Goal: Task Accomplishment & Management: Use online tool/utility

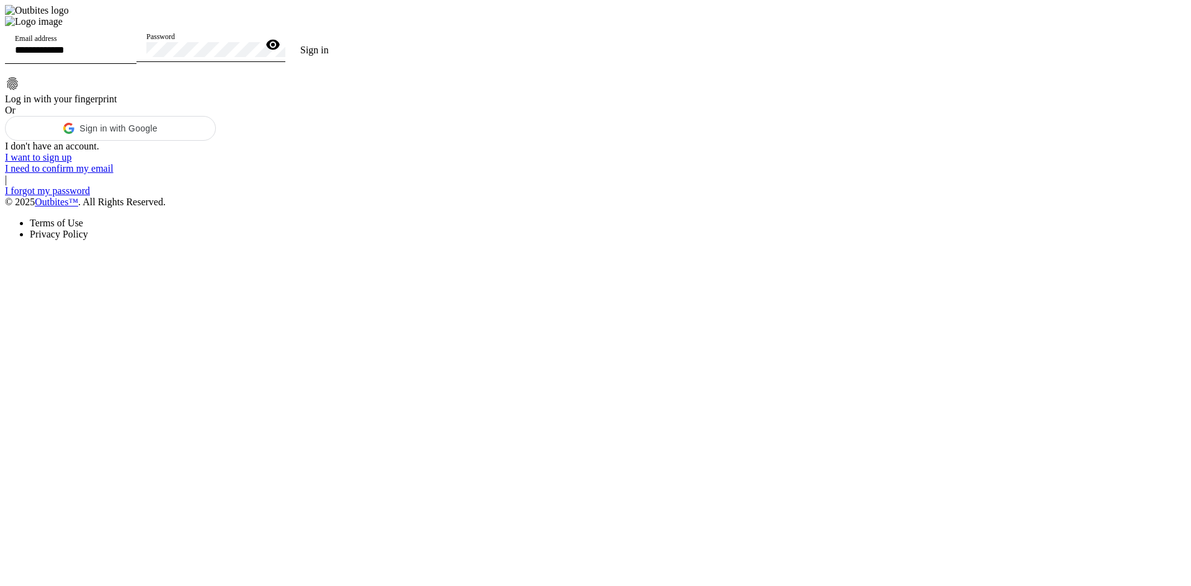
click at [127, 55] on input "Email address" at bounding box center [71, 50] width 112 height 11
type input "**********"
click at [258, 62] on div "Password" at bounding box center [202, 44] width 112 height 35
click at [285, 38] on button "Sign in" at bounding box center [314, 50] width 58 height 25
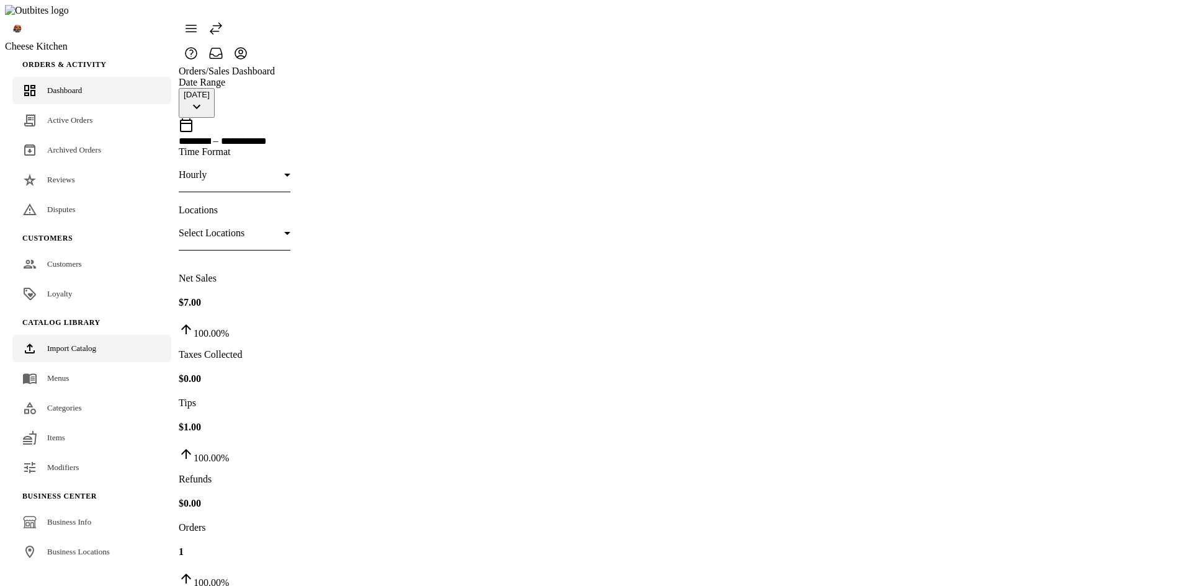
click at [66, 344] on span "Import Catalog" at bounding box center [71, 348] width 49 height 9
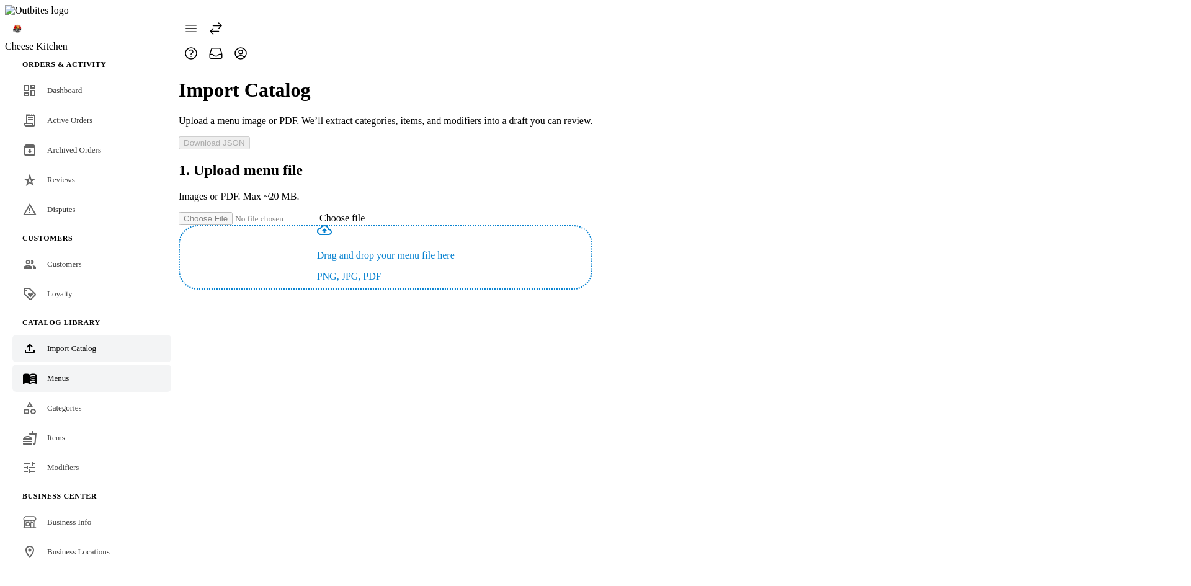
click at [50, 373] on span "Menus" at bounding box center [58, 377] width 22 height 9
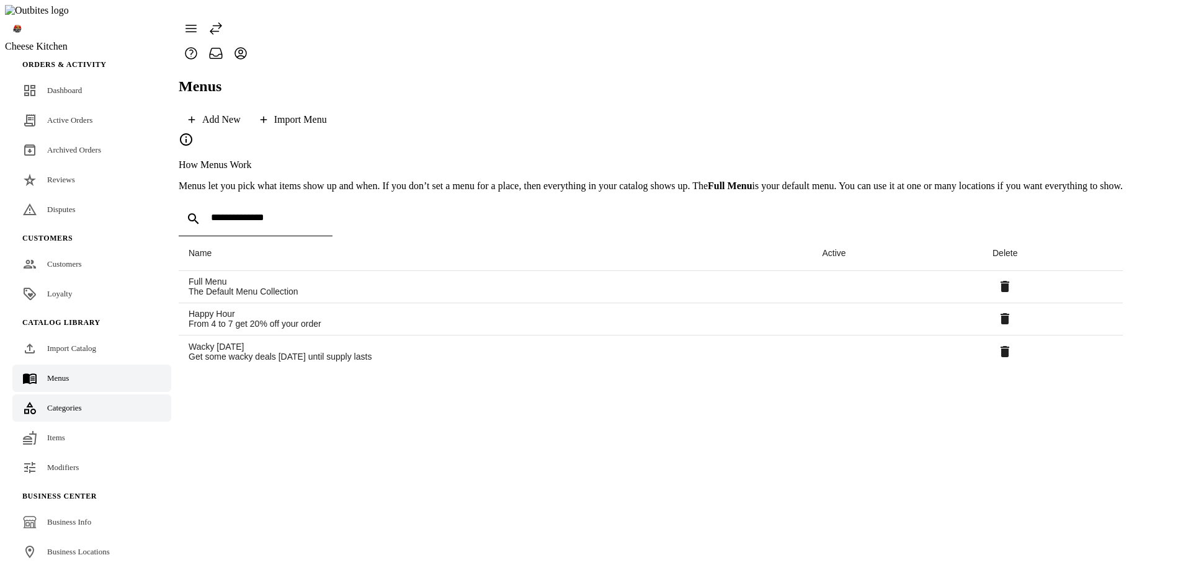
click at [82, 402] on div "Categories" at bounding box center [64, 408] width 35 height 12
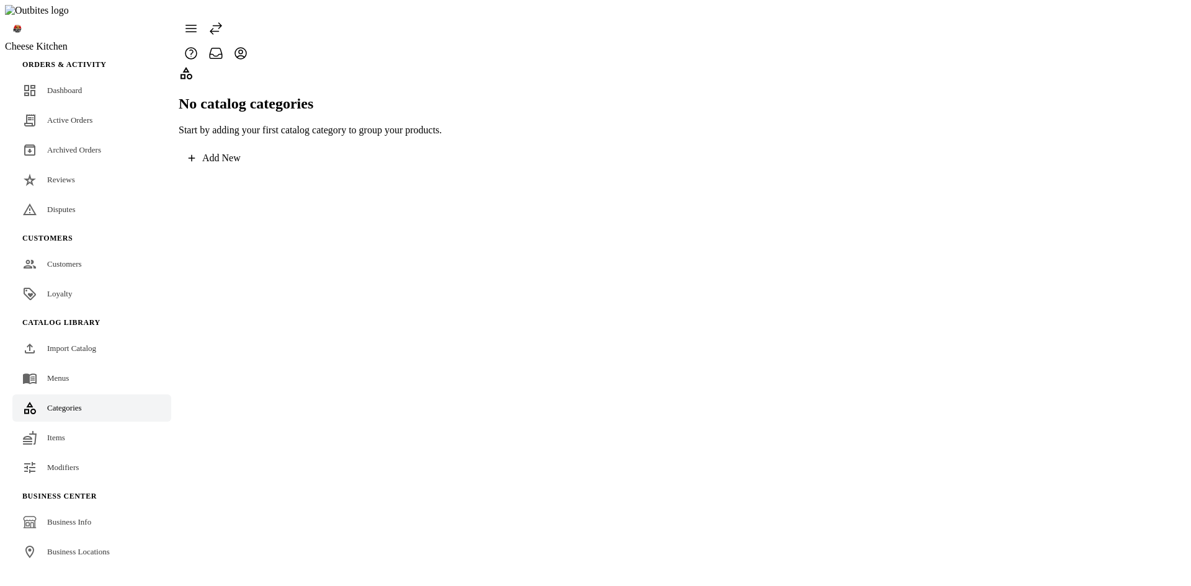
click at [68, 430] on fuse-vertical-navigation-group-item "Catalog Library Import Catalog Menus Categories Items Modifiers" at bounding box center [92, 397] width 174 height 174
click at [72, 424] on link "Items" at bounding box center [91, 437] width 159 height 27
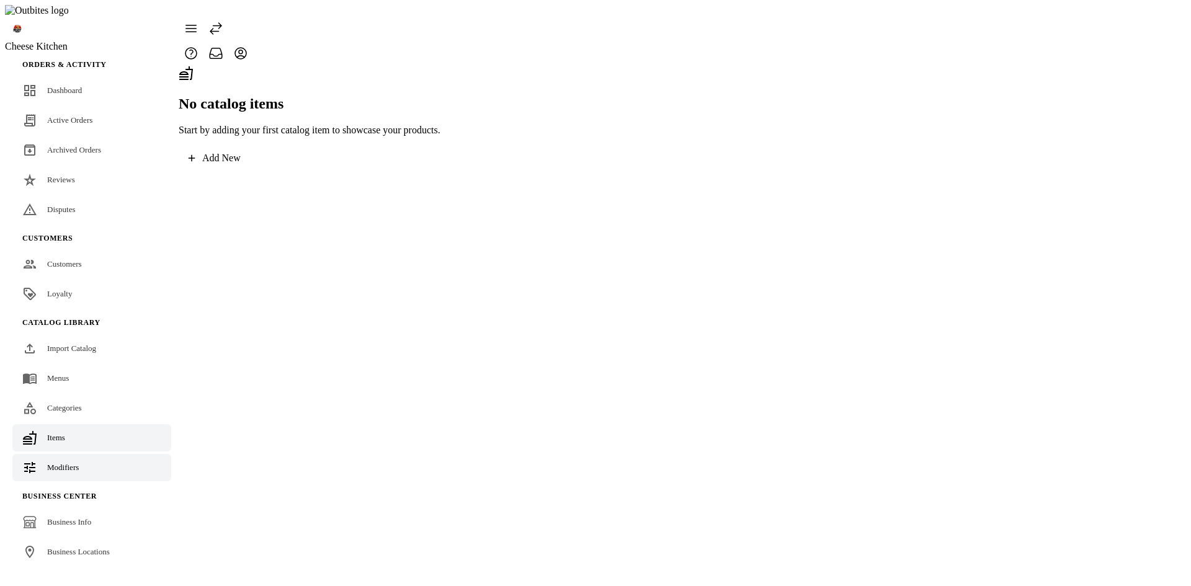
click at [85, 454] on link "Modifiers" at bounding box center [91, 467] width 159 height 27
click at [87, 424] on link "Items" at bounding box center [91, 437] width 159 height 27
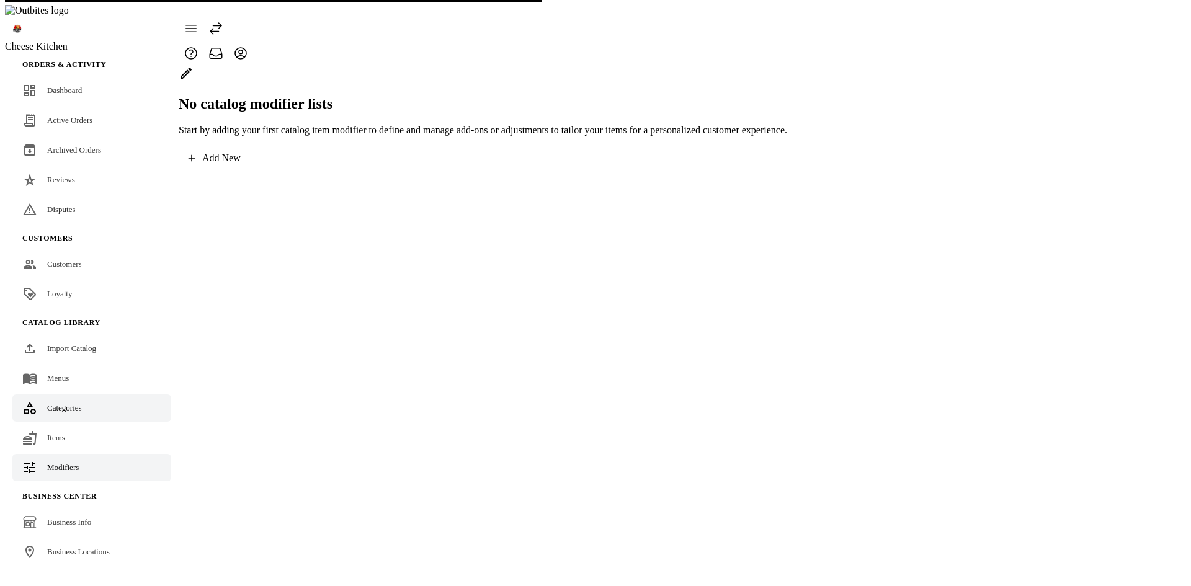
click at [86, 394] on link "Categories" at bounding box center [91, 407] width 159 height 27
click at [82, 365] on link "Menus" at bounding box center [91, 378] width 159 height 27
click at [80, 344] on span "Import Catalog" at bounding box center [71, 348] width 49 height 9
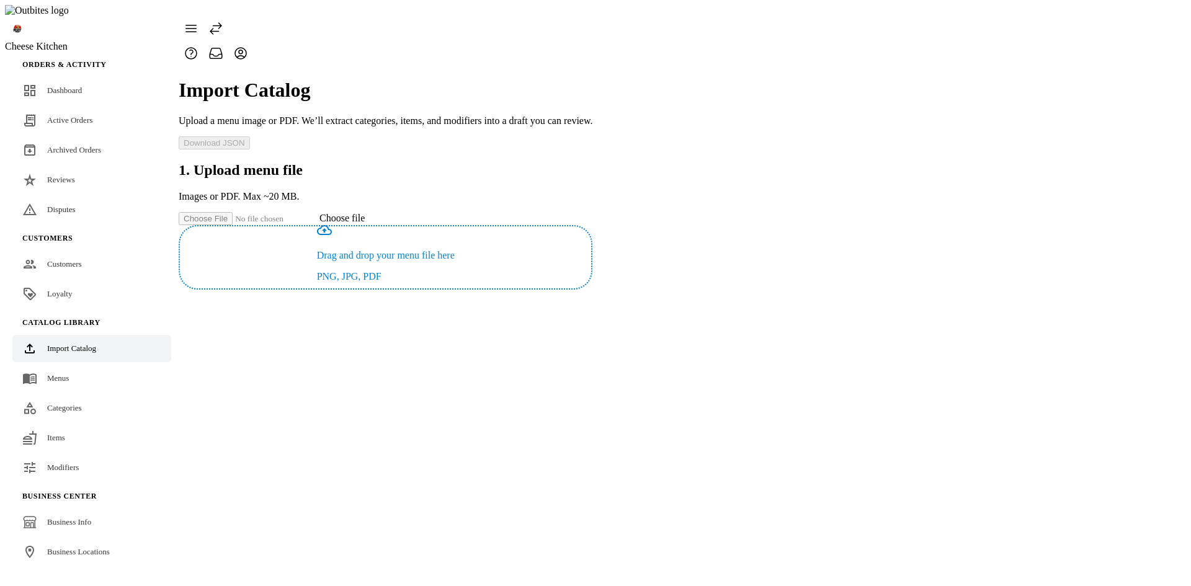
click at [365, 213] on span "Choose file" at bounding box center [341, 218] width 45 height 11
click at [319, 212] on input "Choose file" at bounding box center [249, 218] width 141 height 13
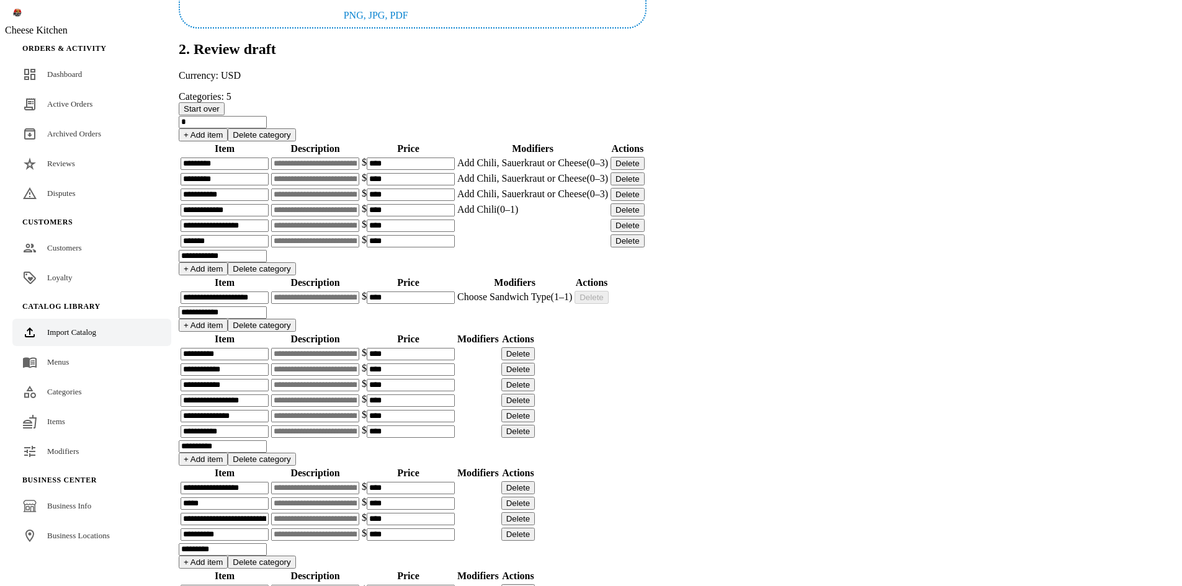
scroll to position [310, 0]
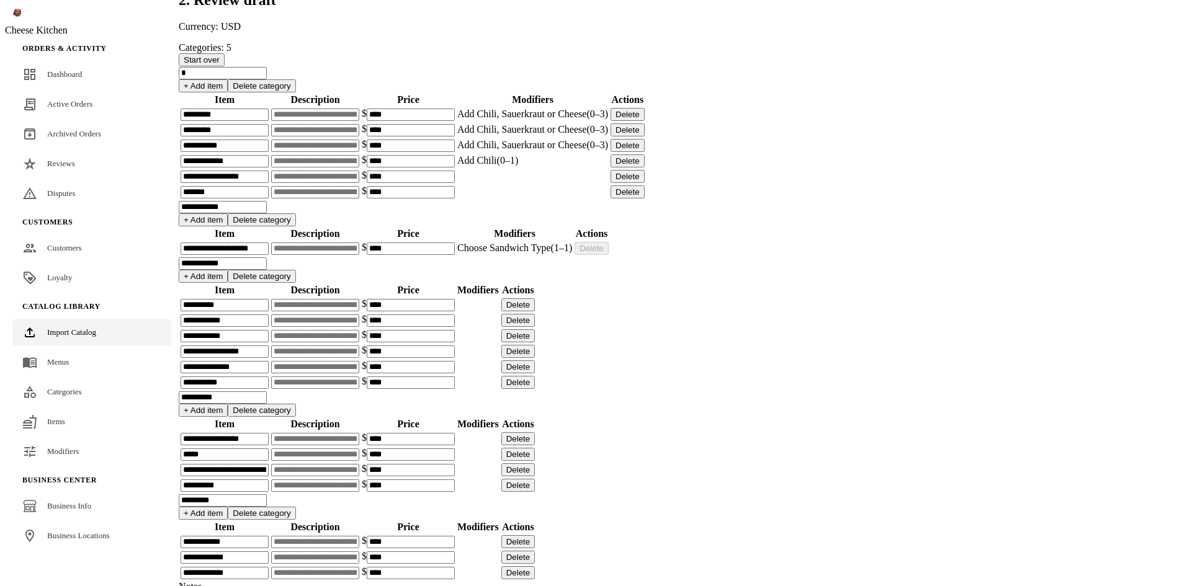
click at [267, 77] on input "*" at bounding box center [223, 73] width 88 height 12
type input "****"
click at [228, 82] on button "+ Add item" at bounding box center [203, 85] width 49 height 13
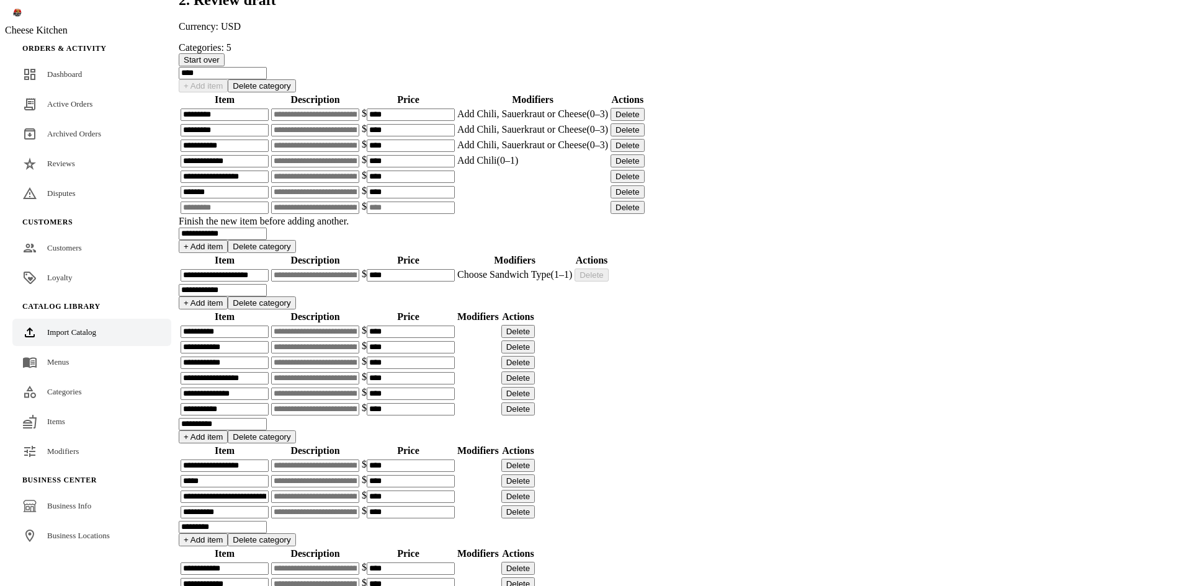
click at [644, 214] on button "Delete" at bounding box center [627, 207] width 34 height 13
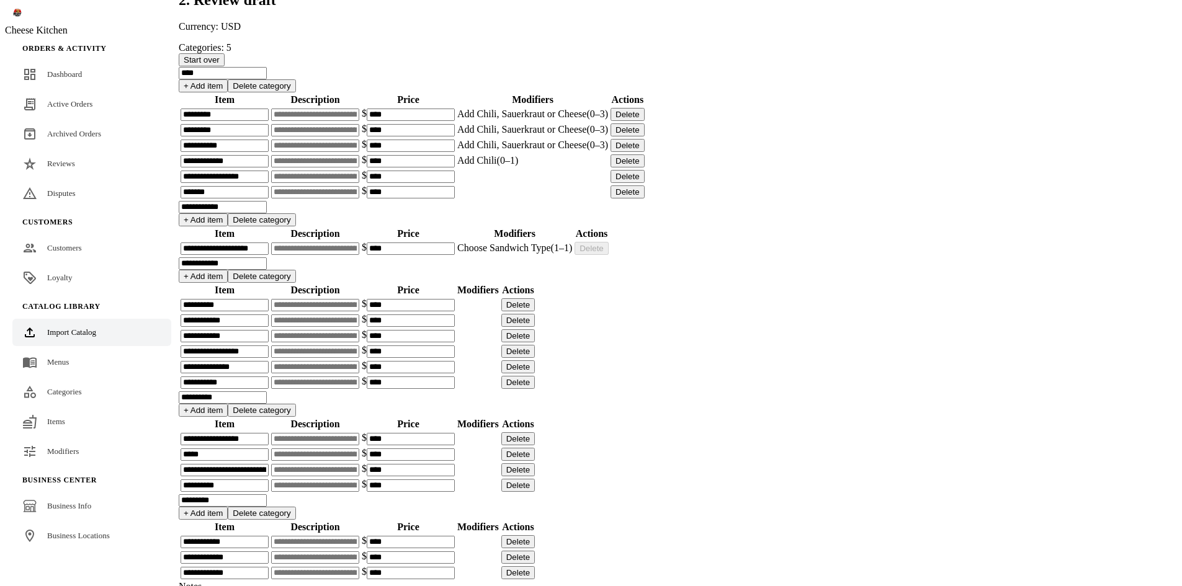
drag, startPoint x: 593, startPoint y: 294, endPoint x: 618, endPoint y: 281, distance: 28.6
click at [359, 198] on input at bounding box center [315, 192] width 88 height 12
type input "********"
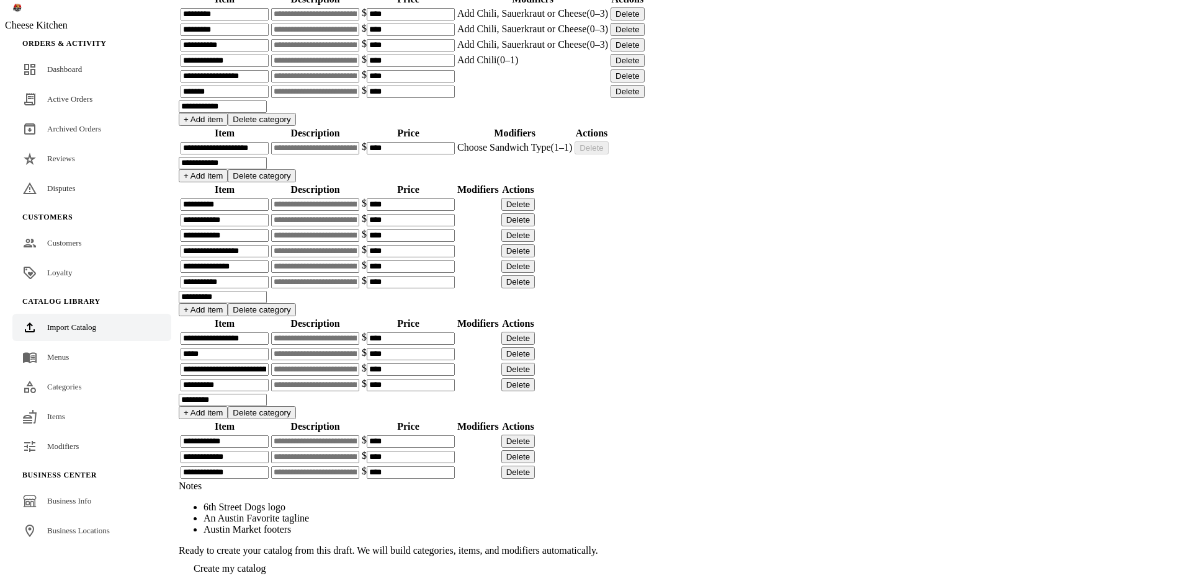
scroll to position [1016, 0]
drag, startPoint x: 921, startPoint y: 524, endPoint x: 950, endPoint y: 494, distance: 42.1
click at [280, 554] on span at bounding box center [230, 569] width 102 height 30
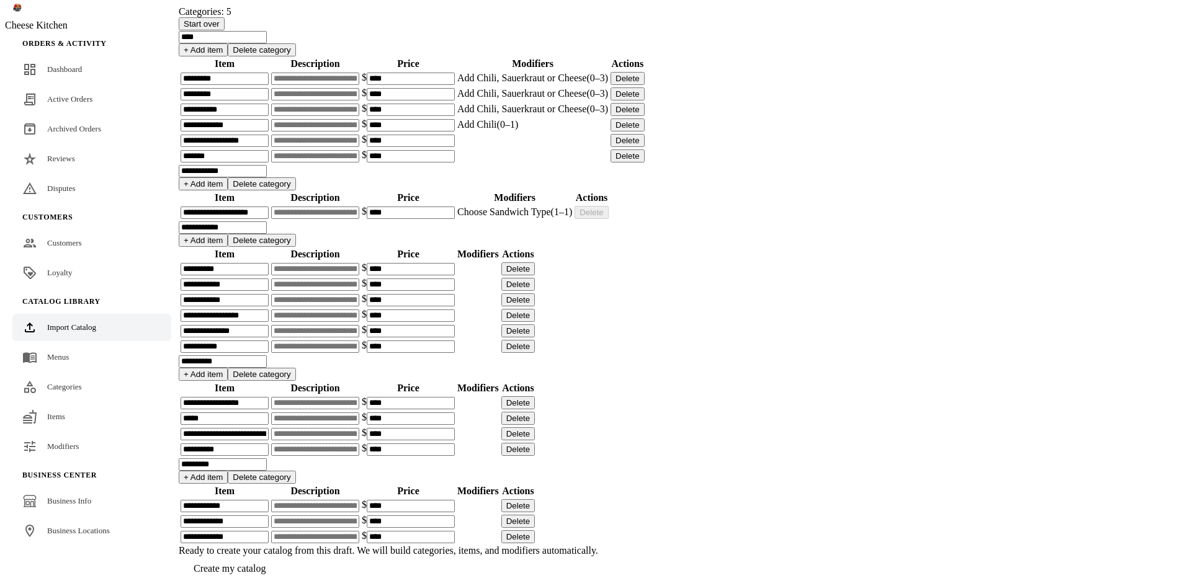
scroll to position [946, 0]
click at [60, 368] on link "Menus" at bounding box center [91, 357] width 159 height 27
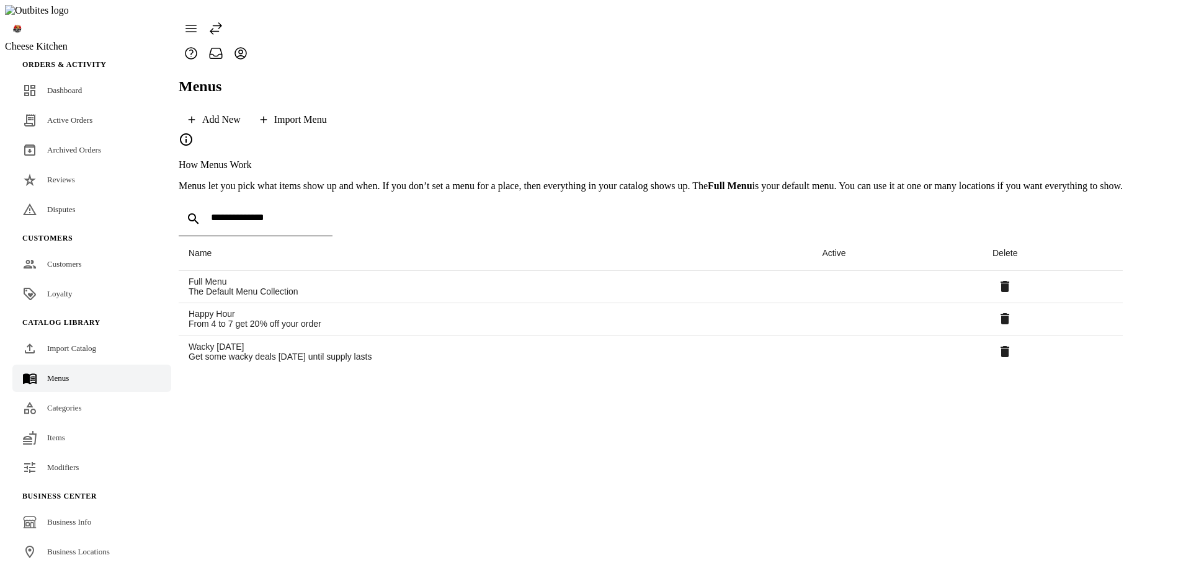
click at [65, 401] on fuse-vertical-navigation-group-item "Catalog Library Import Catalog Menus Categories Items Modifiers" at bounding box center [92, 397] width 174 height 174
click at [66, 396] on link "Categories" at bounding box center [91, 407] width 159 height 27
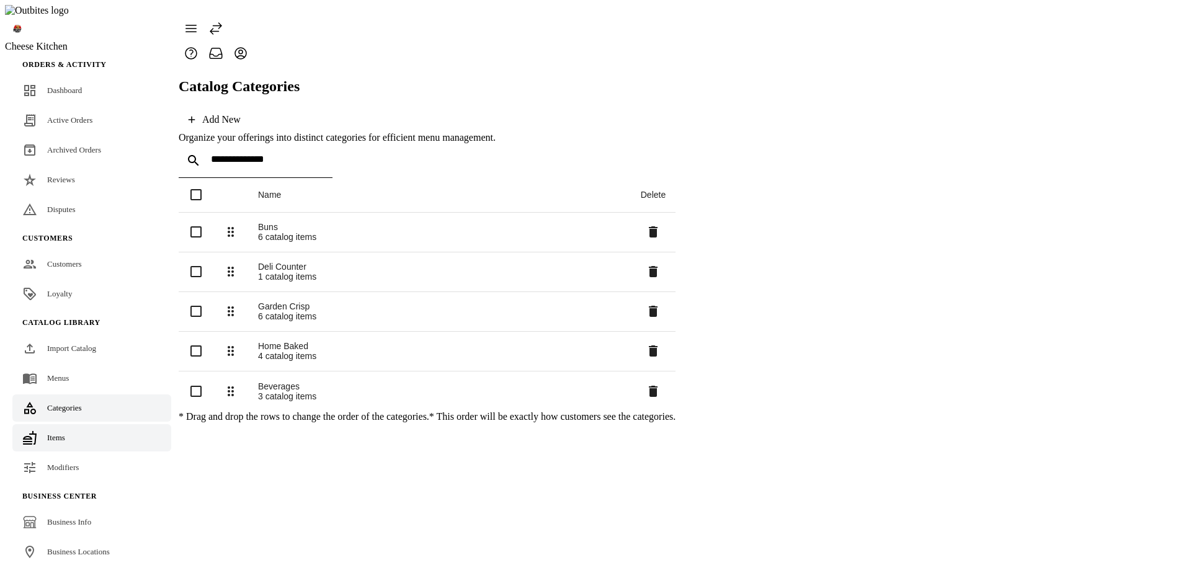
click at [47, 433] on span "Items" at bounding box center [56, 437] width 18 height 9
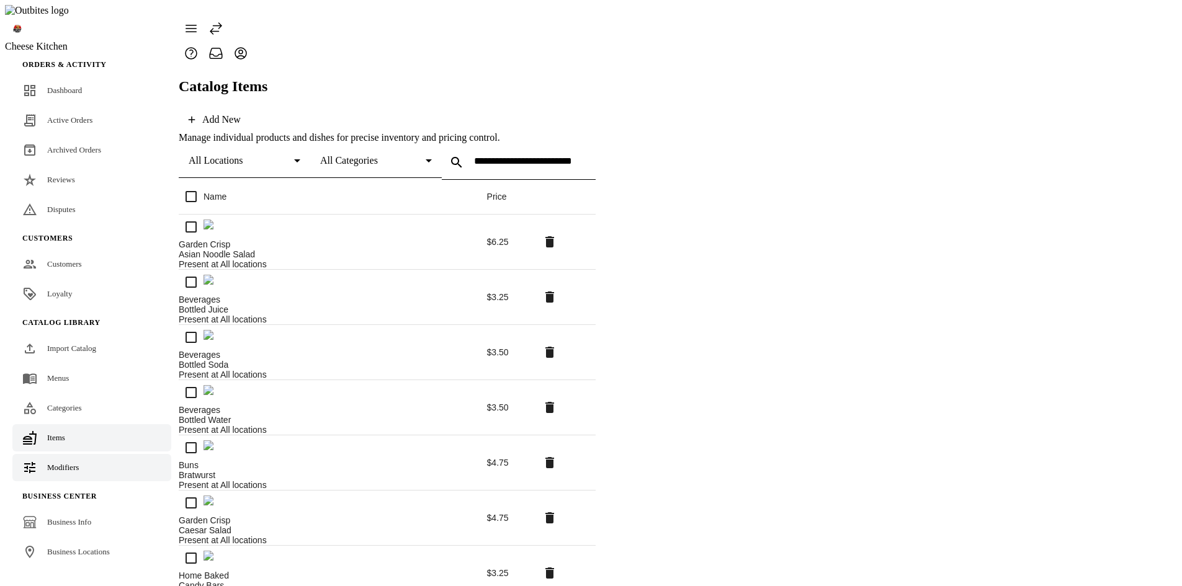
click at [58, 463] on span "Modifiers" at bounding box center [63, 467] width 32 height 9
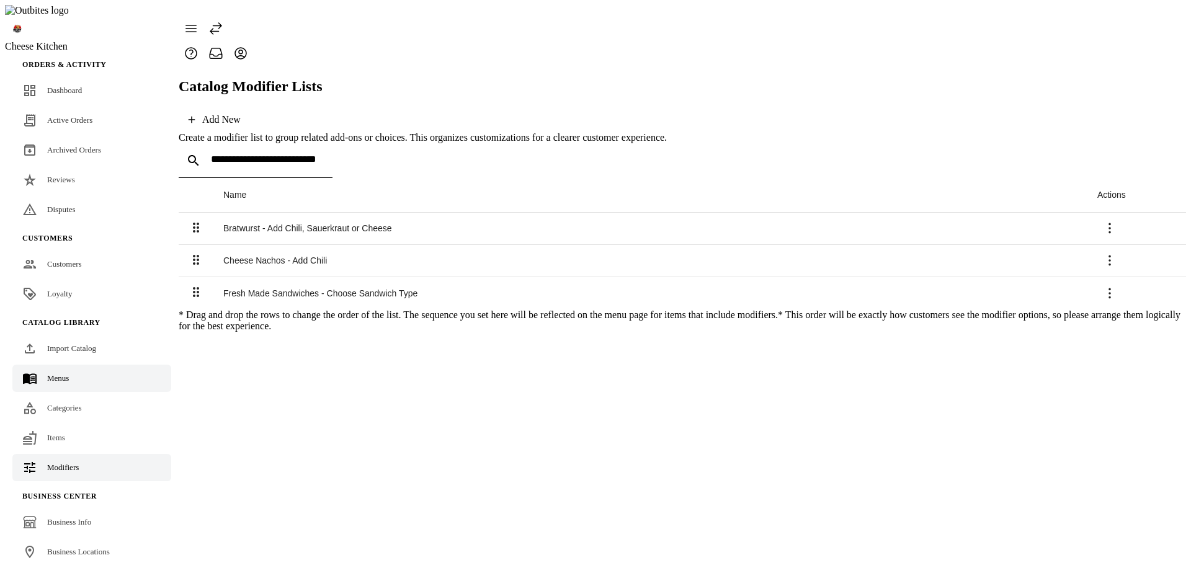
click at [49, 373] on span "Menus" at bounding box center [58, 377] width 22 height 9
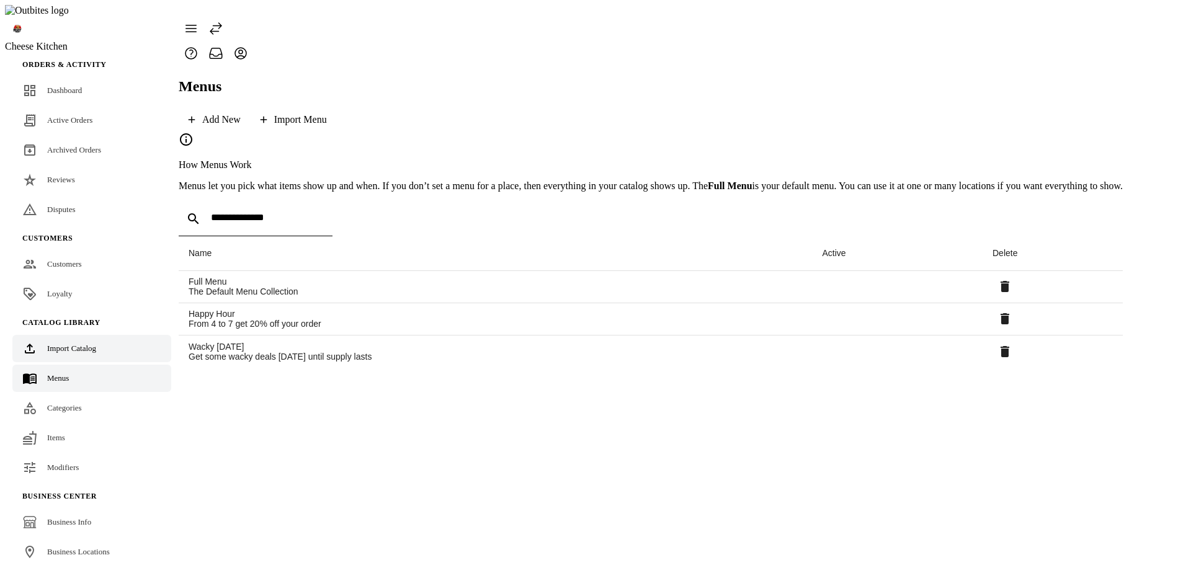
click at [79, 344] on span "Import Catalog" at bounding box center [71, 348] width 49 height 9
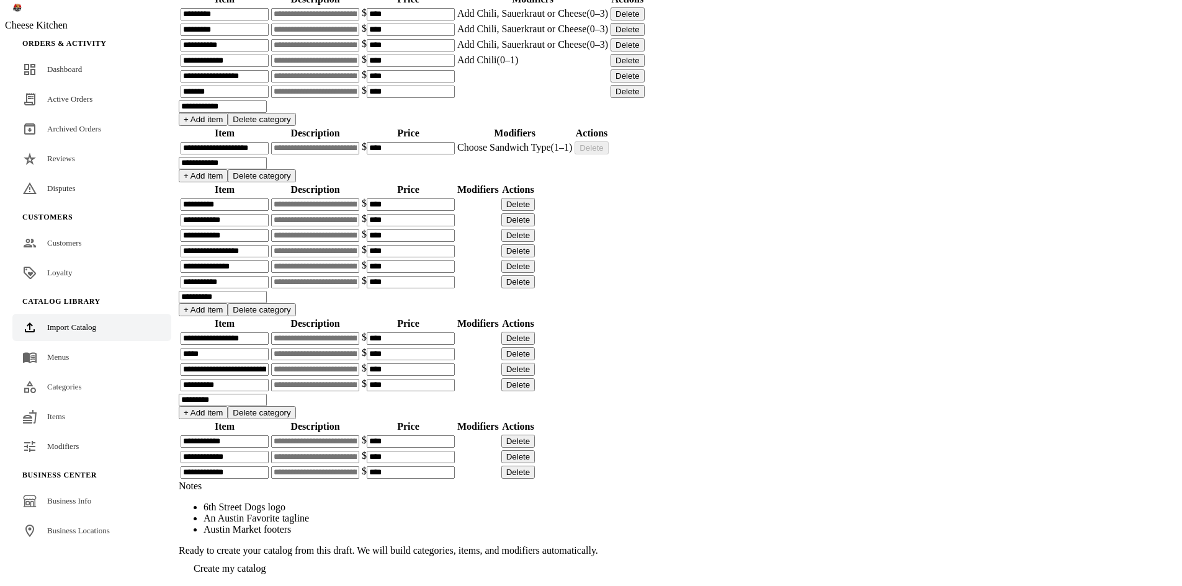
scroll to position [806, 0]
click at [359, 276] on input at bounding box center [315, 282] width 88 height 12
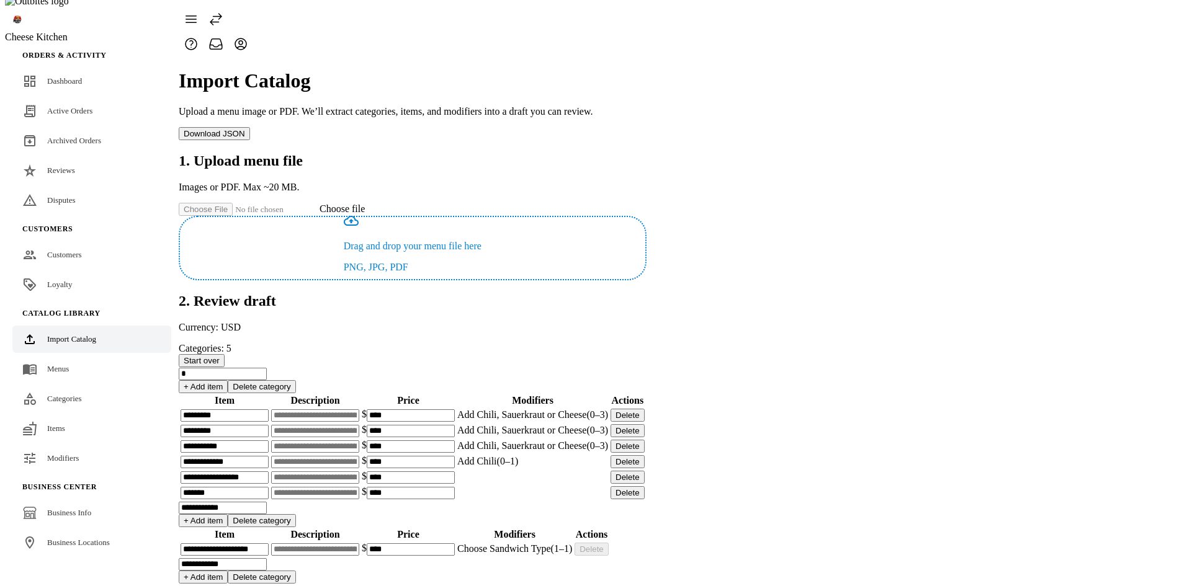
scroll to position [0, 0]
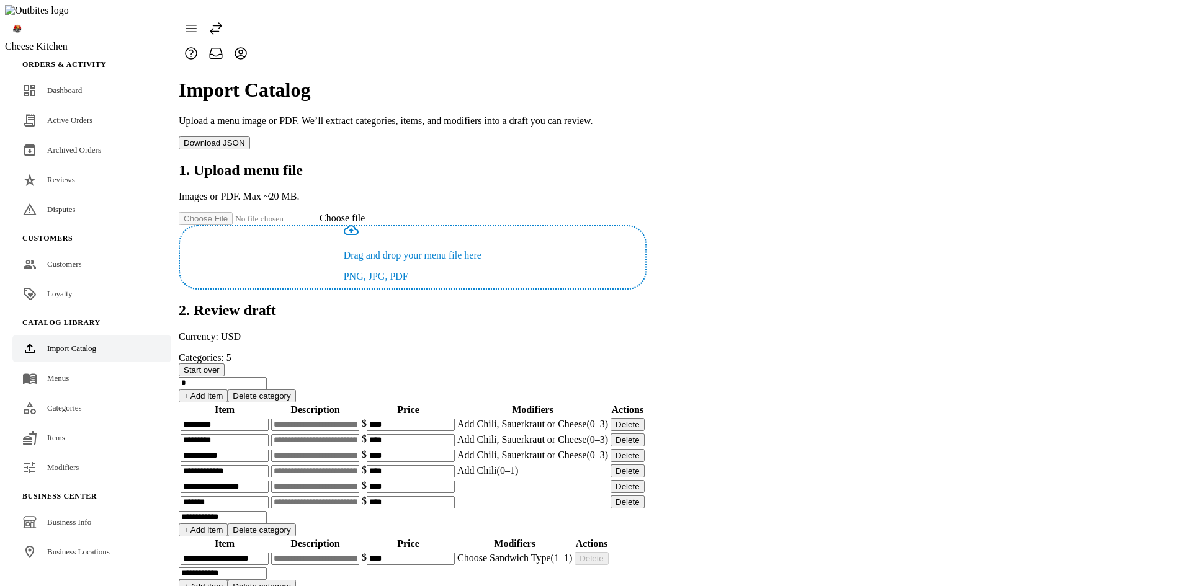
type input "**********"
